Goal: Information Seeking & Learning: Learn about a topic

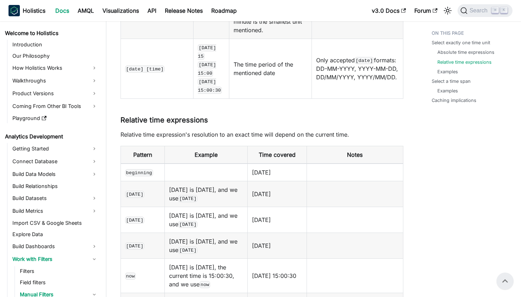
scroll to position [115, 0]
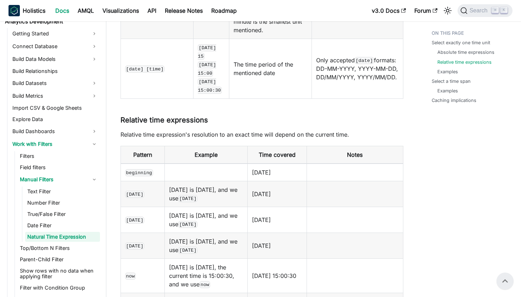
click at [39, 1] on nav "Holistics Docs AMQL Visualizations API Release Notes Roadmap v3.0 Docs Forum Se…" at bounding box center [260, 10] width 521 height 21
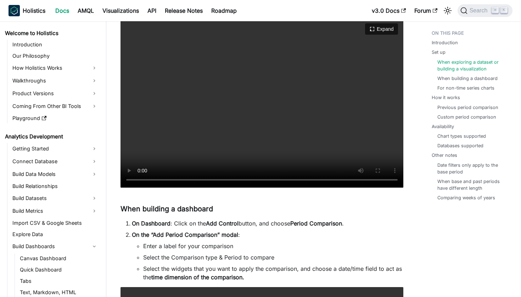
scroll to position [362, 0]
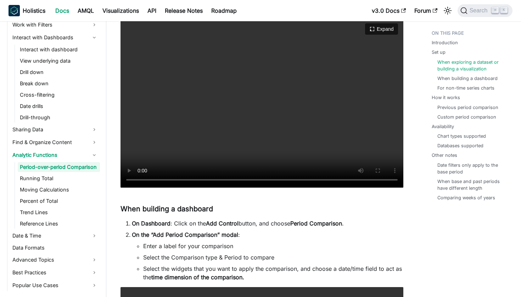
click at [138, 177] on video "Your browser does not support embedding video, but you can download it ." at bounding box center [262, 103] width 283 height 170
click at [140, 179] on video "Your browser does not support embedding video, but you can download it ." at bounding box center [262, 103] width 283 height 170
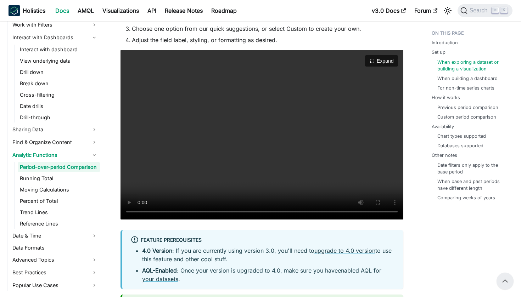
scroll to position [674, 0]
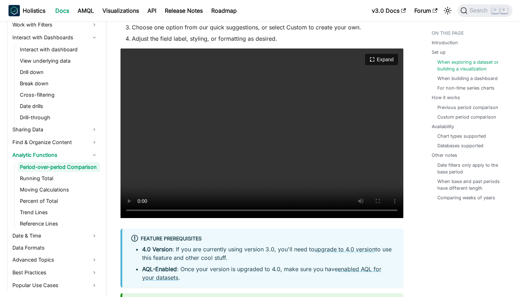
click at [140, 211] on video "Your browser does not support embedding video, but you can download it ." at bounding box center [262, 134] width 283 height 170
click at [139, 209] on video "Your browser does not support embedding video, but you can download it ." at bounding box center [262, 134] width 283 height 170
click at [240, 208] on video "Your browser does not support embedding video, but you can download it ." at bounding box center [262, 134] width 283 height 170
click at [207, 210] on video "Your browser does not support embedding video, but you can download it ." at bounding box center [262, 134] width 283 height 170
click at [140, 212] on video "Your browser does not support embedding video, but you can download it ." at bounding box center [262, 134] width 283 height 170
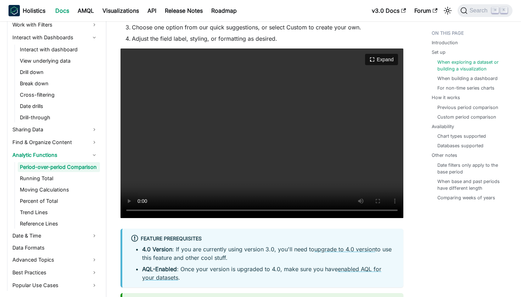
click at [141, 209] on video "Your browser does not support embedding video, but you can download it ." at bounding box center [262, 134] width 283 height 170
click at [140, 209] on video "Your browser does not support embedding video, but you can download it ." at bounding box center [262, 134] width 283 height 170
click at [202, 211] on video "Your browser does not support embedding video, but you can download it ." at bounding box center [262, 134] width 283 height 170
click at [206, 211] on video "Your browser does not support embedding video, but you can download it ." at bounding box center [262, 134] width 283 height 170
click at [209, 211] on video "Your browser does not support embedding video, but you can download it ." at bounding box center [262, 134] width 283 height 170
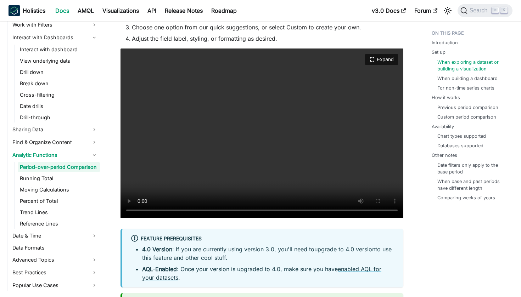
click at [142, 212] on video "Your browser does not support embedding video, but you can download it ." at bounding box center [262, 134] width 283 height 170
click at [141, 212] on video "Your browser does not support embedding video, but you can download it ." at bounding box center [262, 134] width 283 height 170
click at [218, 211] on video "Your browser does not support embedding video, but you can download it ." at bounding box center [262, 134] width 283 height 170
click at [143, 213] on video "Your browser does not support embedding video, but you can download it ." at bounding box center [262, 134] width 283 height 170
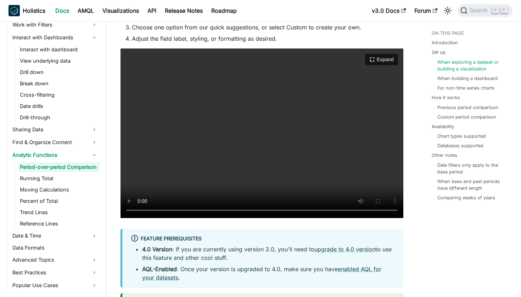
click at [143, 213] on video "Your browser does not support embedding video, but you can download it ." at bounding box center [262, 134] width 283 height 170
click at [139, 211] on video "Your browser does not support embedding video, but you can download it ." at bounding box center [262, 134] width 283 height 170
click at [141, 210] on video "Your browser does not support embedding video, but you can download it ." at bounding box center [262, 134] width 283 height 170
click at [228, 166] on video "Your browser does not support embedding video, but you can download it ." at bounding box center [262, 134] width 283 height 170
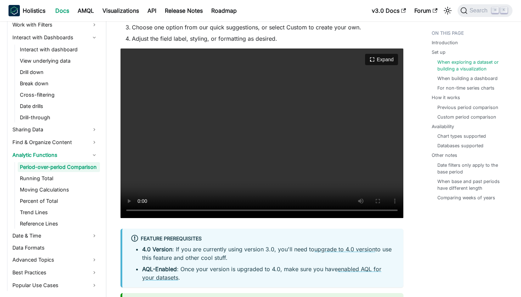
click at [228, 166] on video "Your browser does not support embedding video, but you can download it ." at bounding box center [262, 134] width 283 height 170
click at [231, 170] on video "Your browser does not support embedding video, but you can download it ." at bounding box center [262, 134] width 283 height 170
click at [251, 139] on video "Your browser does not support embedding video, but you can download it ." at bounding box center [262, 134] width 283 height 170
